Goal: Find specific page/section: Find specific page/section

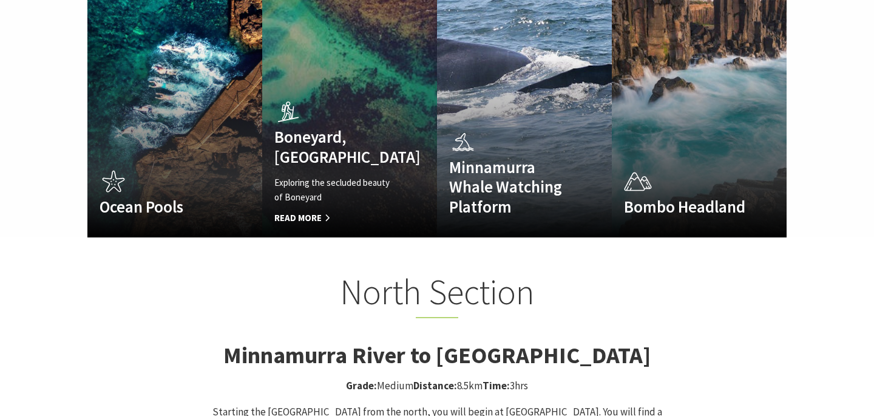
scroll to position [894, 0]
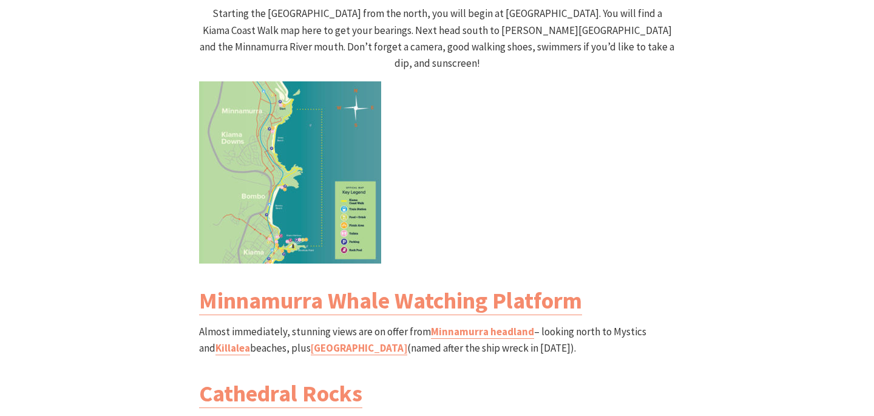
scroll to position [1301, 0]
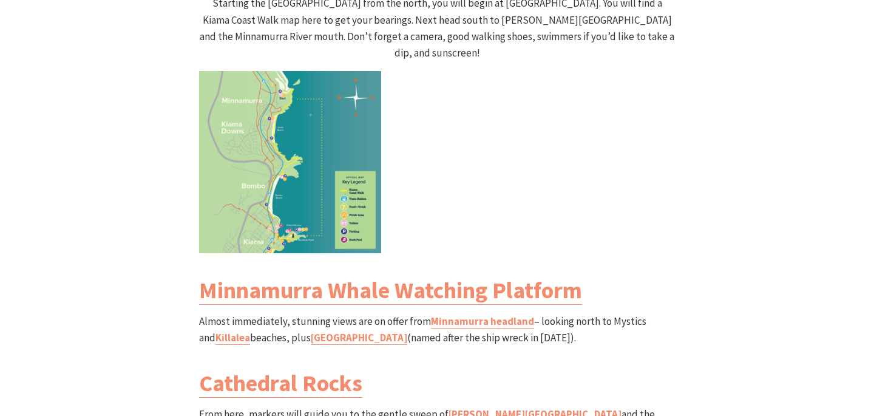
click at [268, 151] on img at bounding box center [290, 162] width 182 height 182
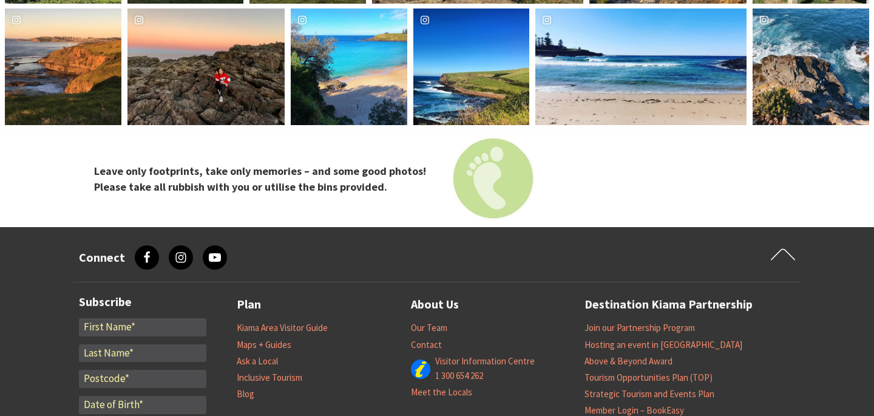
scroll to position [4577, 0]
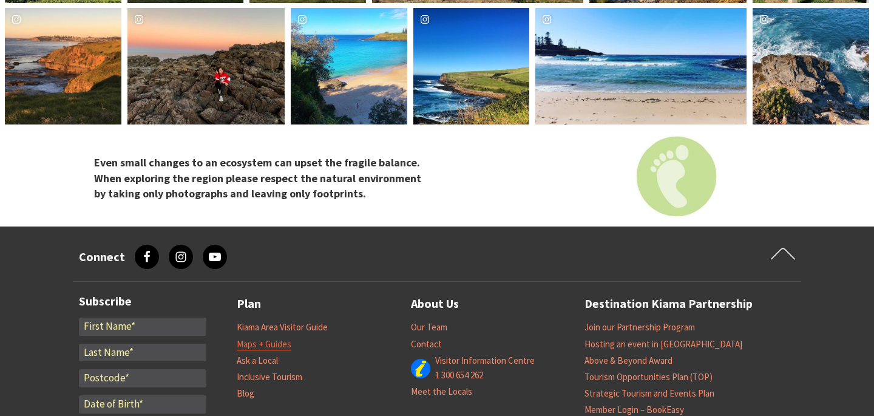
click at [282, 338] on link "Maps + Guides" at bounding box center [264, 344] width 55 height 12
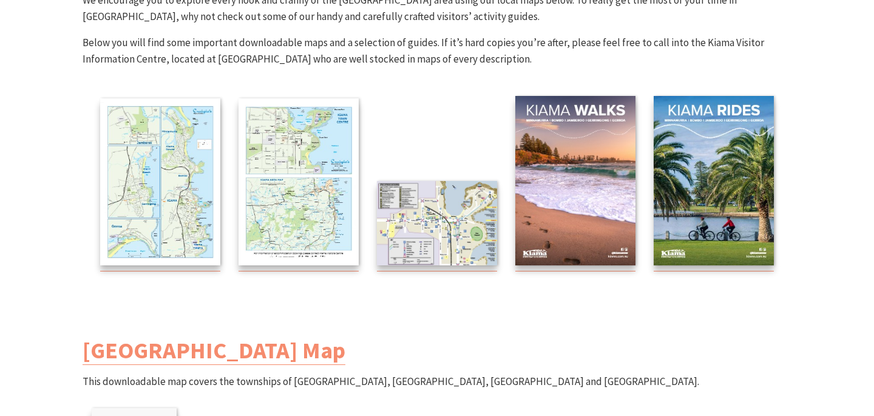
scroll to position [204, 0]
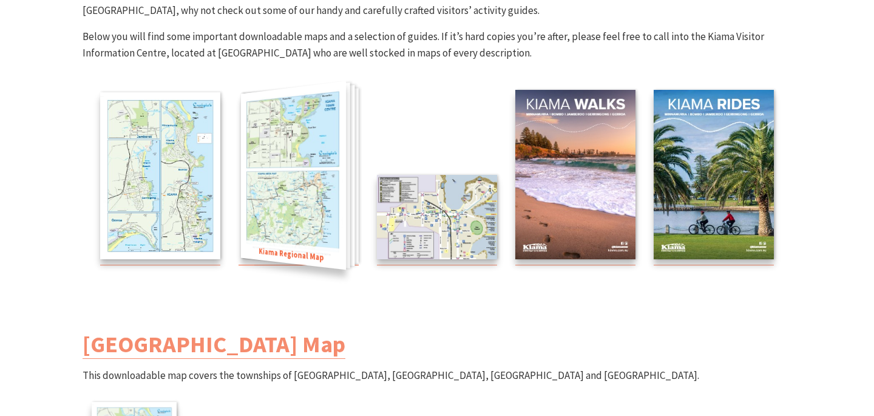
click at [292, 187] on img at bounding box center [293, 175] width 105 height 189
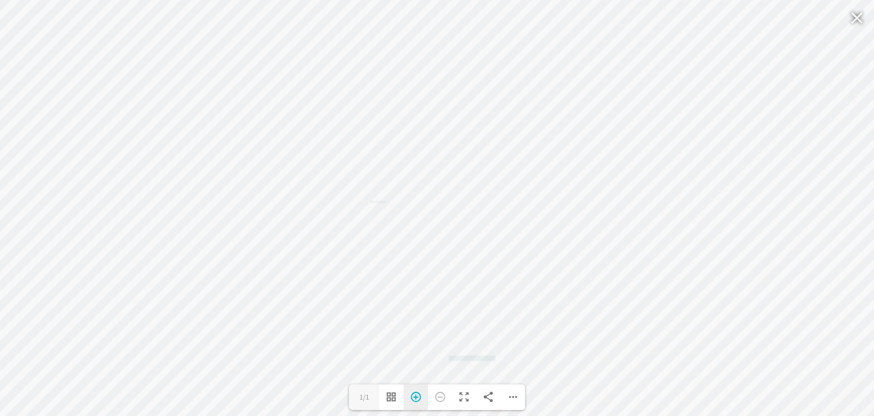
click at [416, 395] on div "Zoom In" at bounding box center [416, 396] width 24 height 25
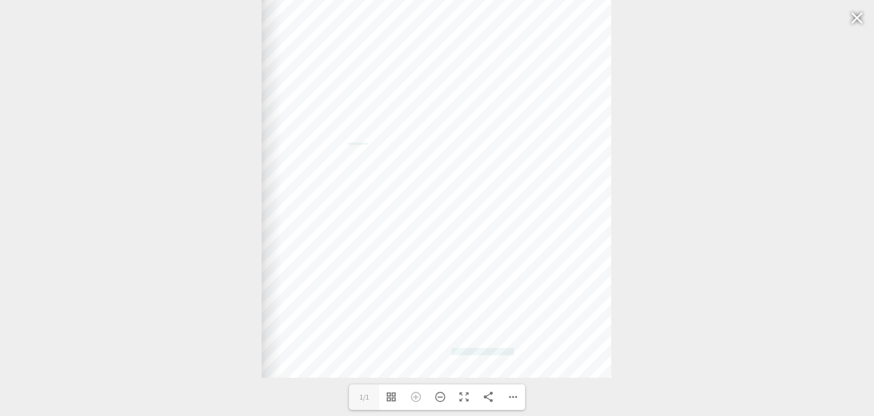
drag, startPoint x: 478, startPoint y: 307, endPoint x: 476, endPoint y: 233, distance: 74.1
click at [477, 233] on div "Web: www.kiama.com.au www.cartodraft.com.au" at bounding box center [437, 135] width 350 height 486
drag, startPoint x: 455, startPoint y: 273, endPoint x: 452, endPoint y: 257, distance: 16.1
click at [453, 258] on div "Web: www.kiama.com.au www.cartodraft.com.au" at bounding box center [436, 135] width 350 height 486
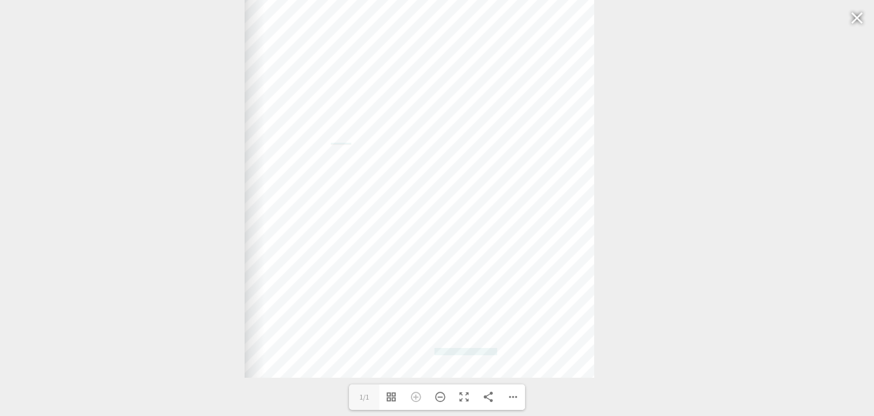
drag, startPoint x: 479, startPoint y: 261, endPoint x: 460, endPoint y: 260, distance: 19.4
click at [461, 260] on div "Web: www.kiama.com.au www.cartodraft.com.au" at bounding box center [420, 135] width 350 height 486
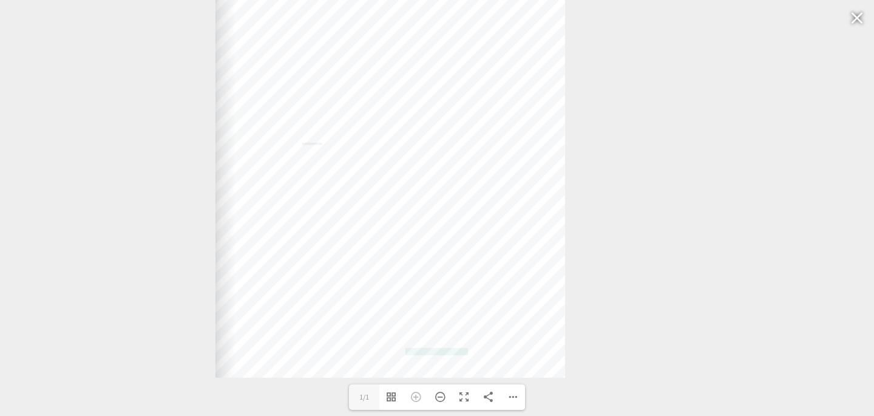
drag, startPoint x: 493, startPoint y: 274, endPoint x: 467, endPoint y: 270, distance: 25.8
click at [467, 270] on div "Web: www.kiama.com.au www.cartodraft.com.au" at bounding box center [390, 135] width 350 height 486
click at [441, 396] on div "Zoom Out" at bounding box center [440, 396] width 24 height 25
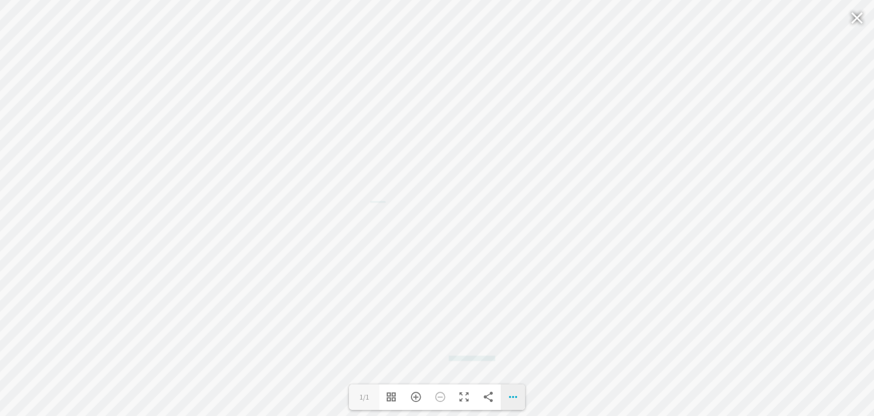
click at [514, 398] on div "Download PDF File Goto First Page Goto Last Page Turn on/off Sound" at bounding box center [513, 396] width 24 height 25
click at [368, 399] on label "1/1" at bounding box center [364, 396] width 30 height 25
click at [368, 399] on input "1" at bounding box center [364, 396] width 30 height 25
click at [370, 398] on input "1" at bounding box center [364, 396] width 30 height 25
click at [512, 396] on div "Download PDF File Goto First Page Goto Last Page Turn on/off Sound" at bounding box center [513, 396] width 24 height 25
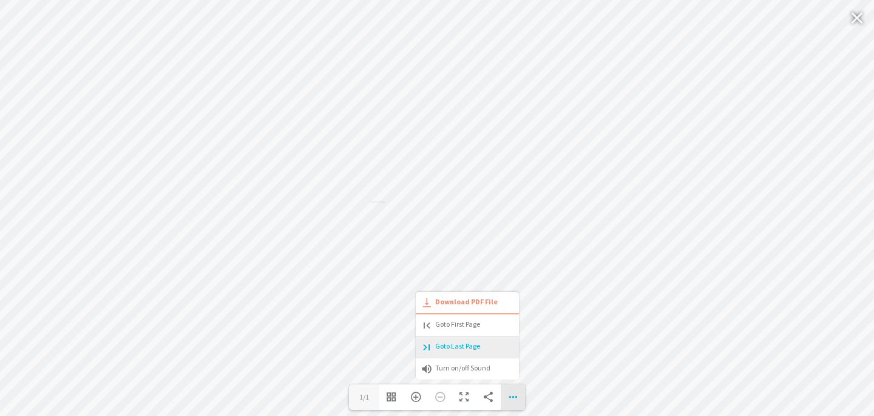
click at [468, 347] on span "Goto Last Page" at bounding box center [450, 346] width 59 height 10
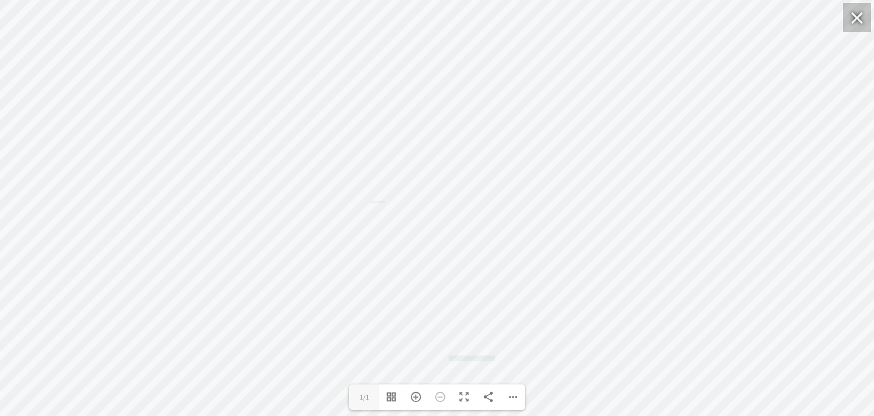
click at [858, 16] on div at bounding box center [857, 17] width 28 height 29
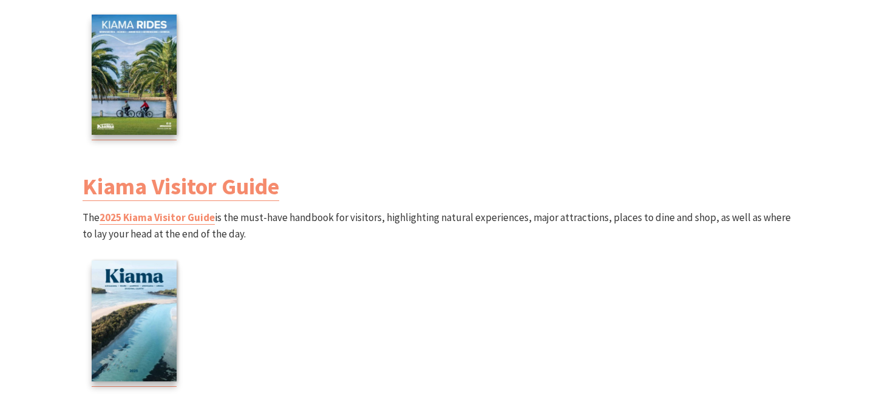
scroll to position [1547, 0]
